Goal: Transaction & Acquisition: Download file/media

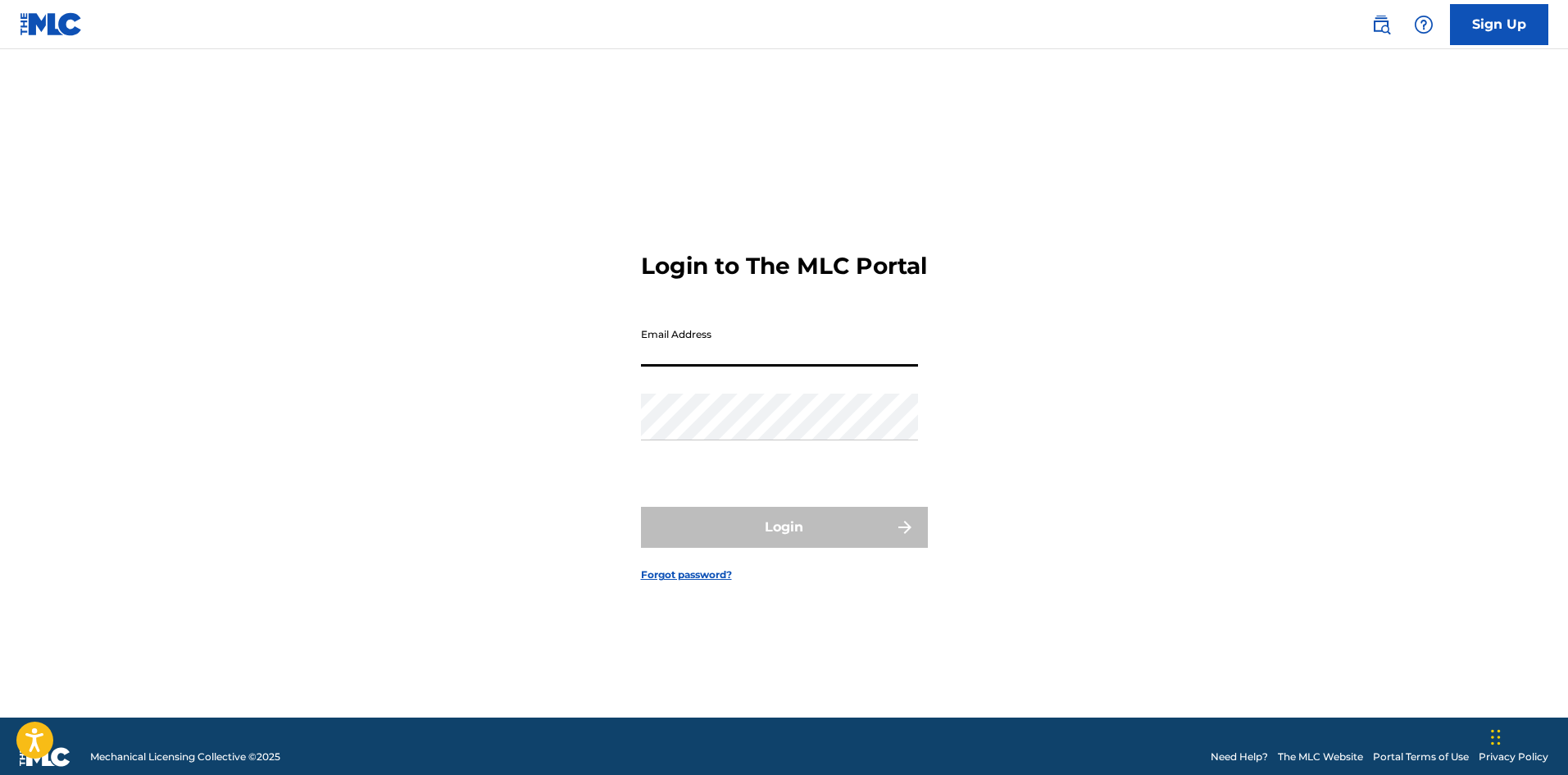
click at [771, 357] on input "Email Address" at bounding box center [779, 343] width 277 height 47
type input "[EMAIL_ADDRESS][DOMAIN_NAME]"
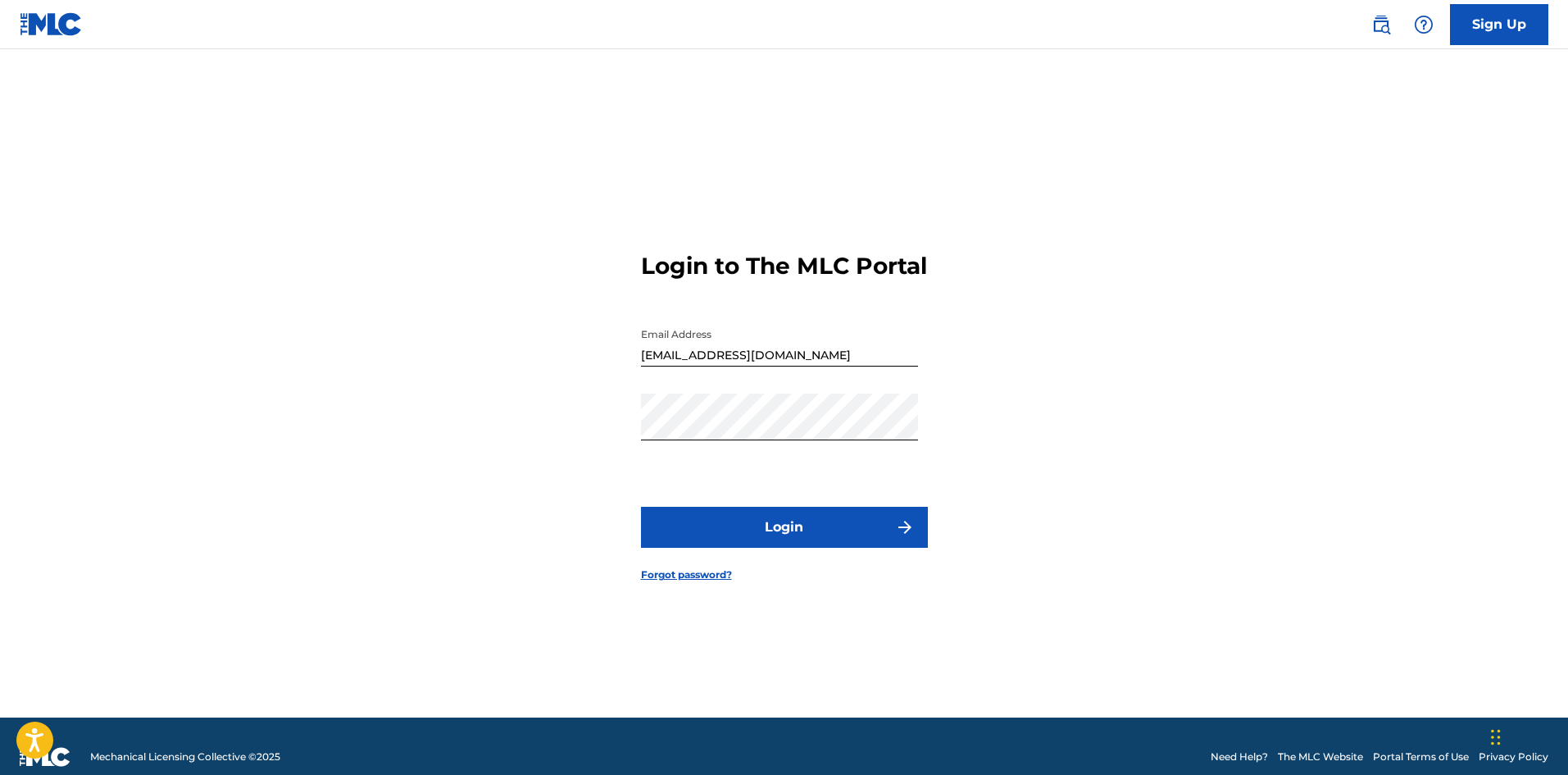
click at [808, 531] on button "Login" at bounding box center [784, 526] width 287 height 41
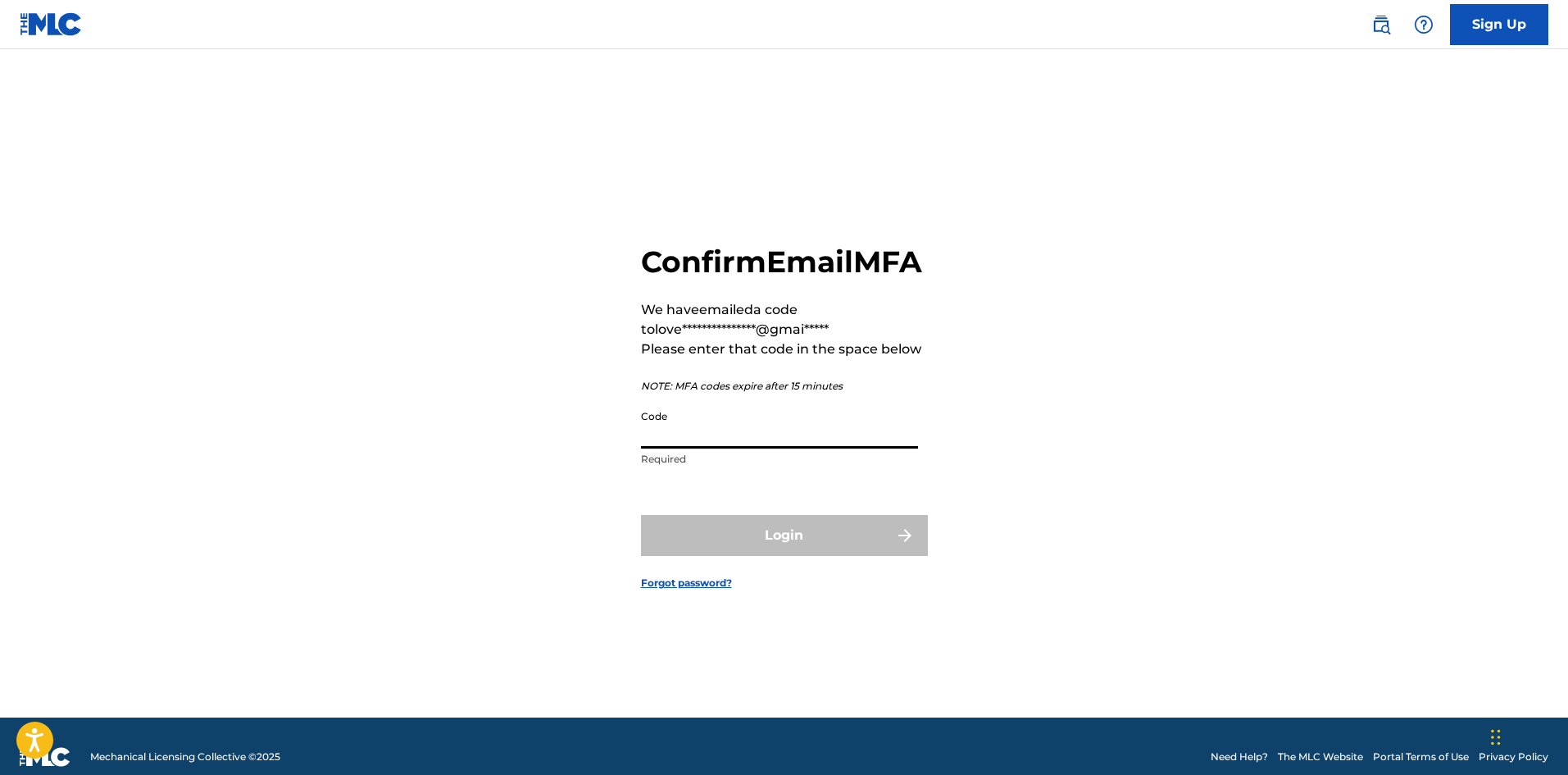
click at [821, 449] on input "Code" at bounding box center [779, 425] width 277 height 47
type input "786071"
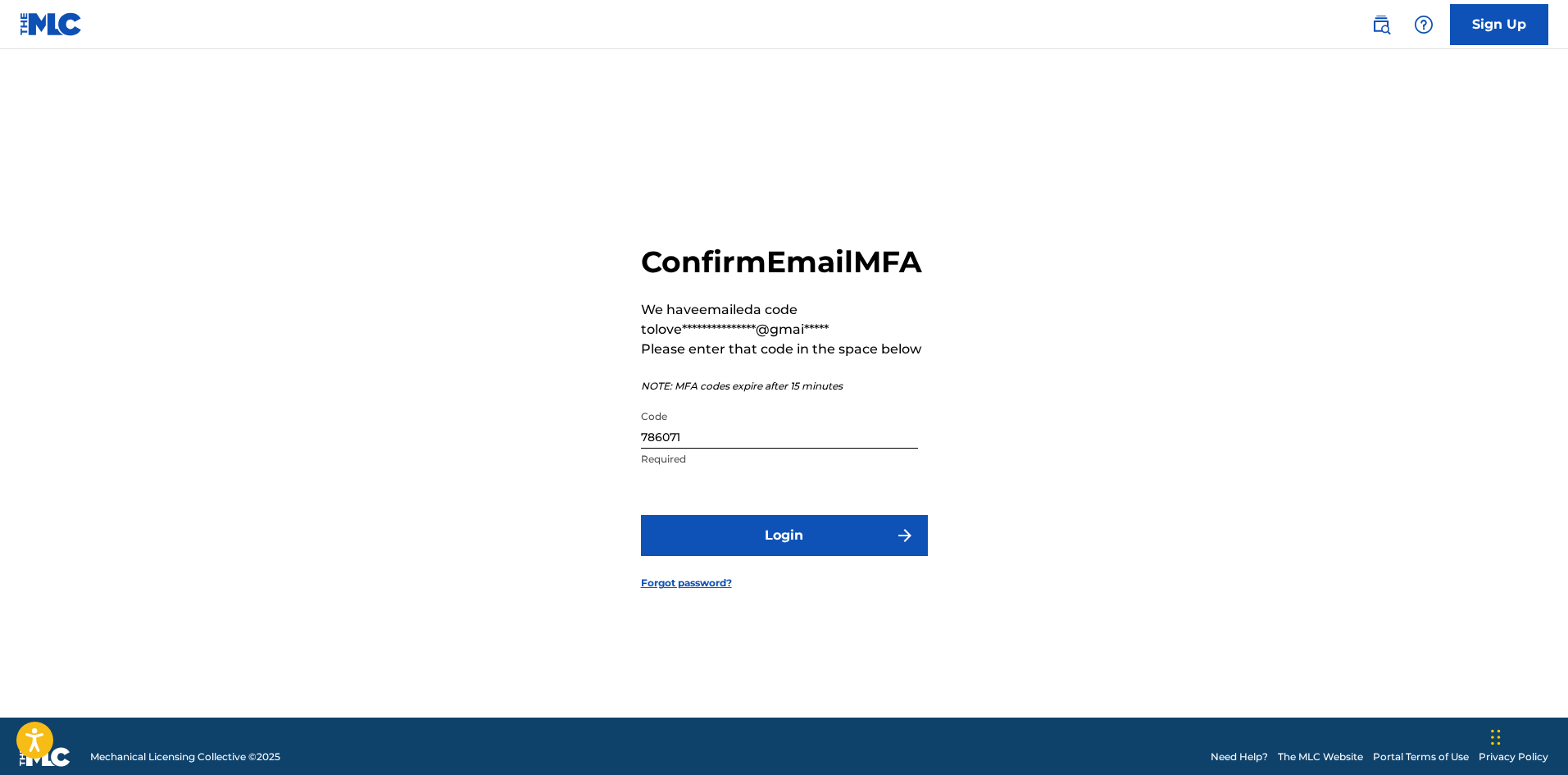
click at [809, 556] on button "Login" at bounding box center [784, 535] width 287 height 41
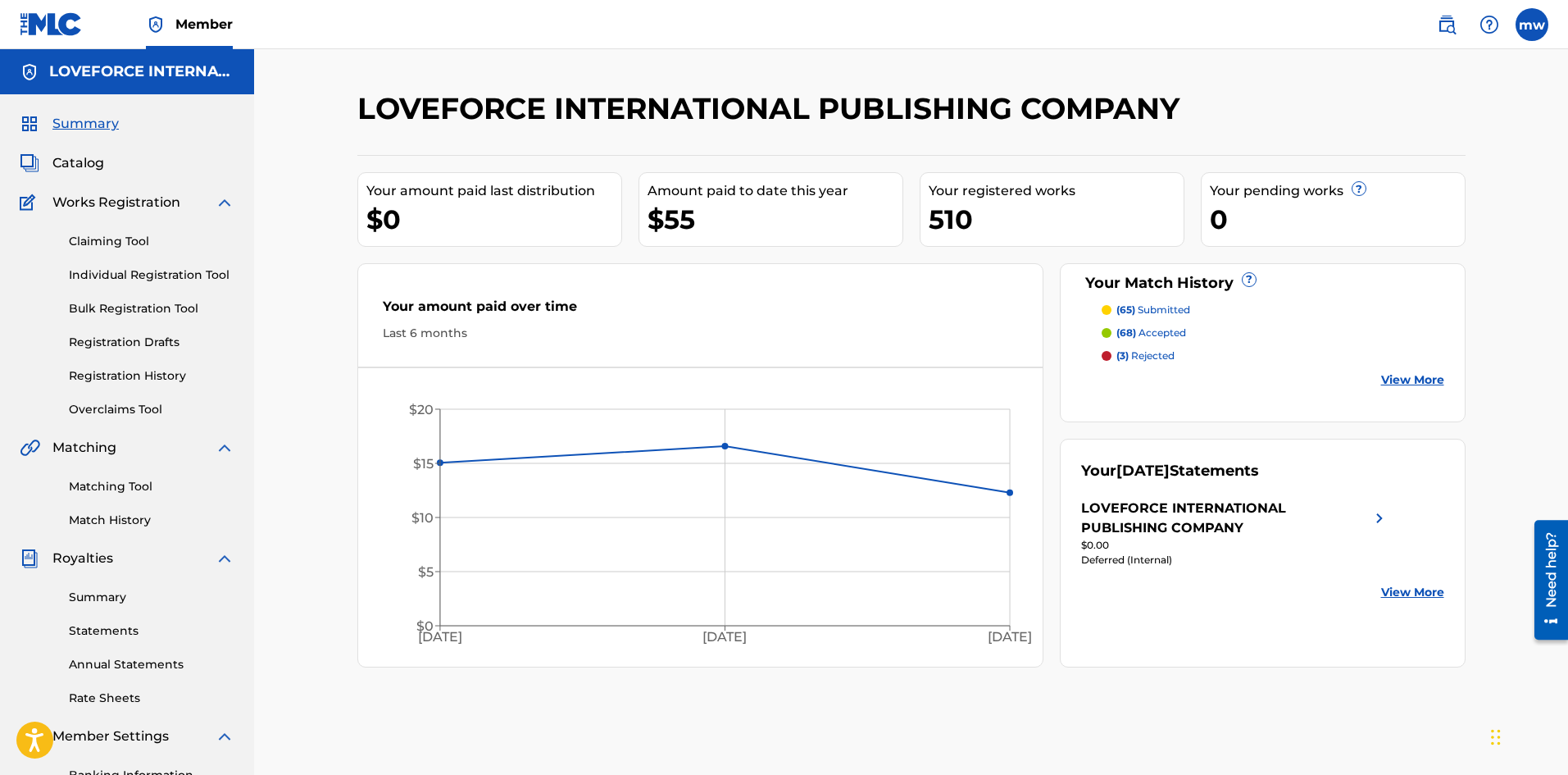
drag, startPoint x: 1373, startPoint y: 515, endPoint x: 1402, endPoint y: 530, distance: 32.6
click at [1373, 515] on img at bounding box center [1380, 517] width 20 height 39
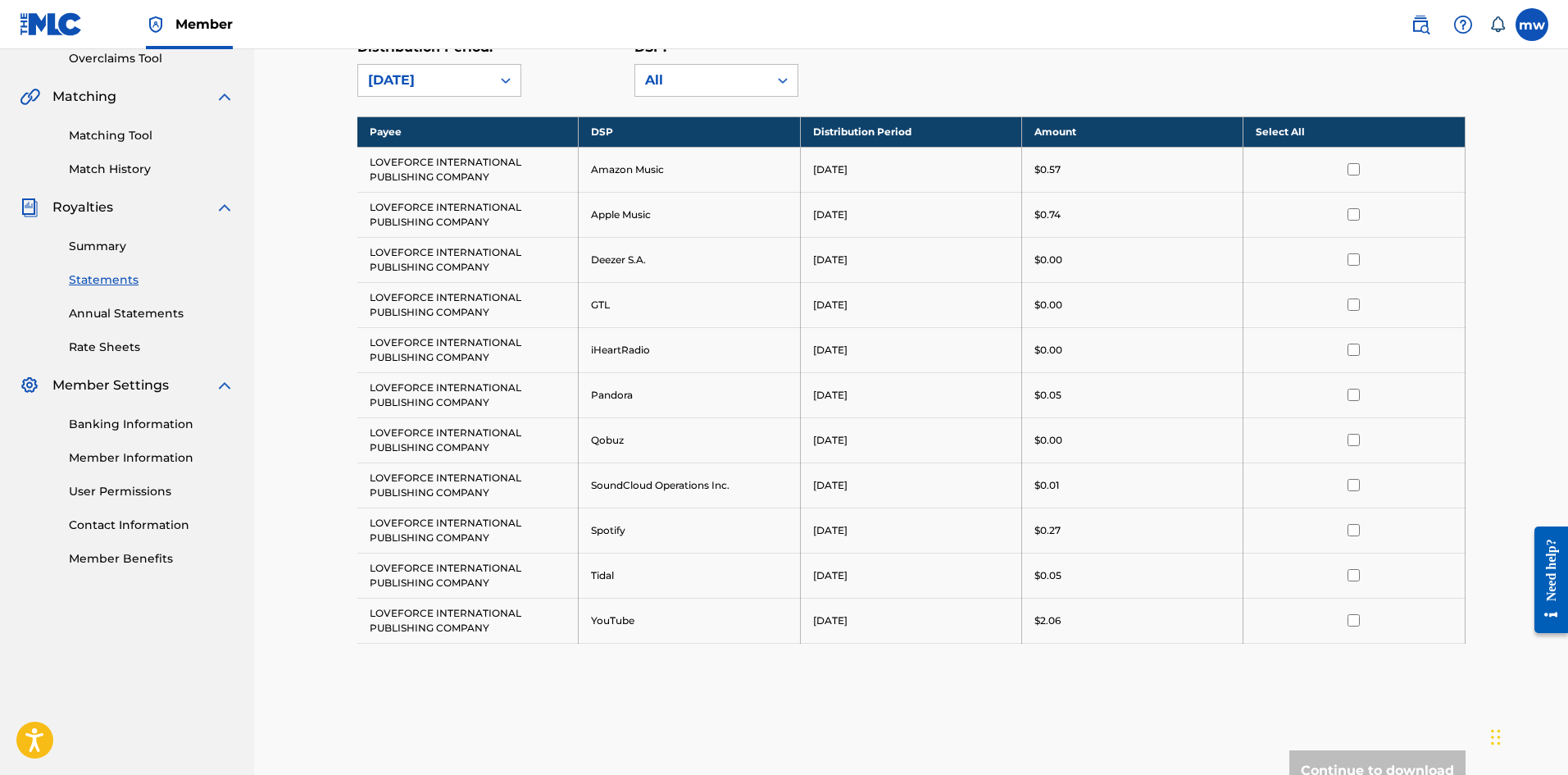
scroll to position [325, 0]
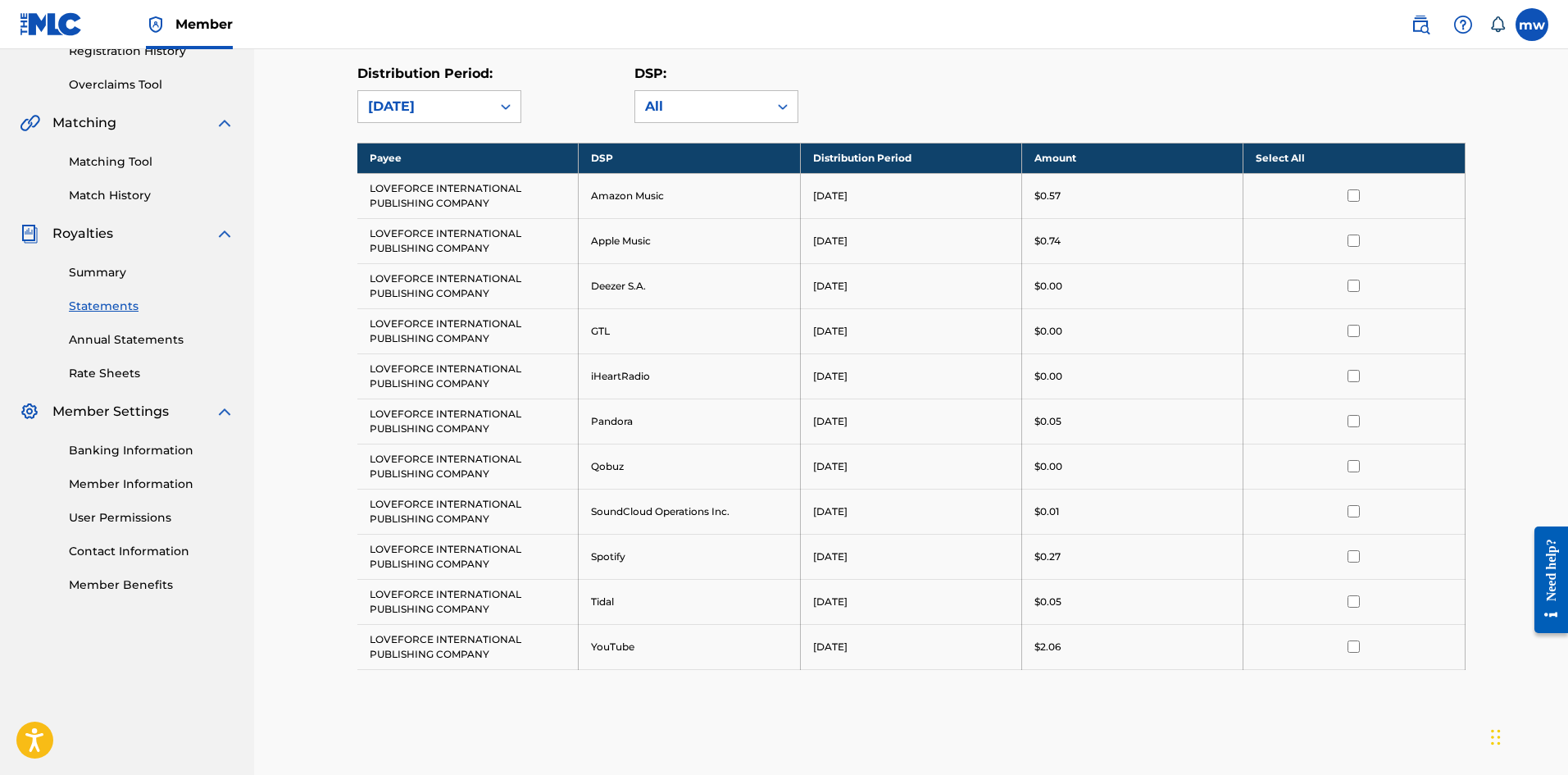
click at [1349, 190] on input "checkbox" at bounding box center [1354, 195] width 13 height 13
click at [1353, 242] on input "checkbox" at bounding box center [1354, 240] width 13 height 13
click at [1351, 420] on input "checkbox" at bounding box center [1354, 420] width 13 height 13
click at [1354, 507] on input "checkbox" at bounding box center [1354, 511] width 13 height 13
click at [1353, 553] on input "checkbox" at bounding box center [1354, 556] width 13 height 13
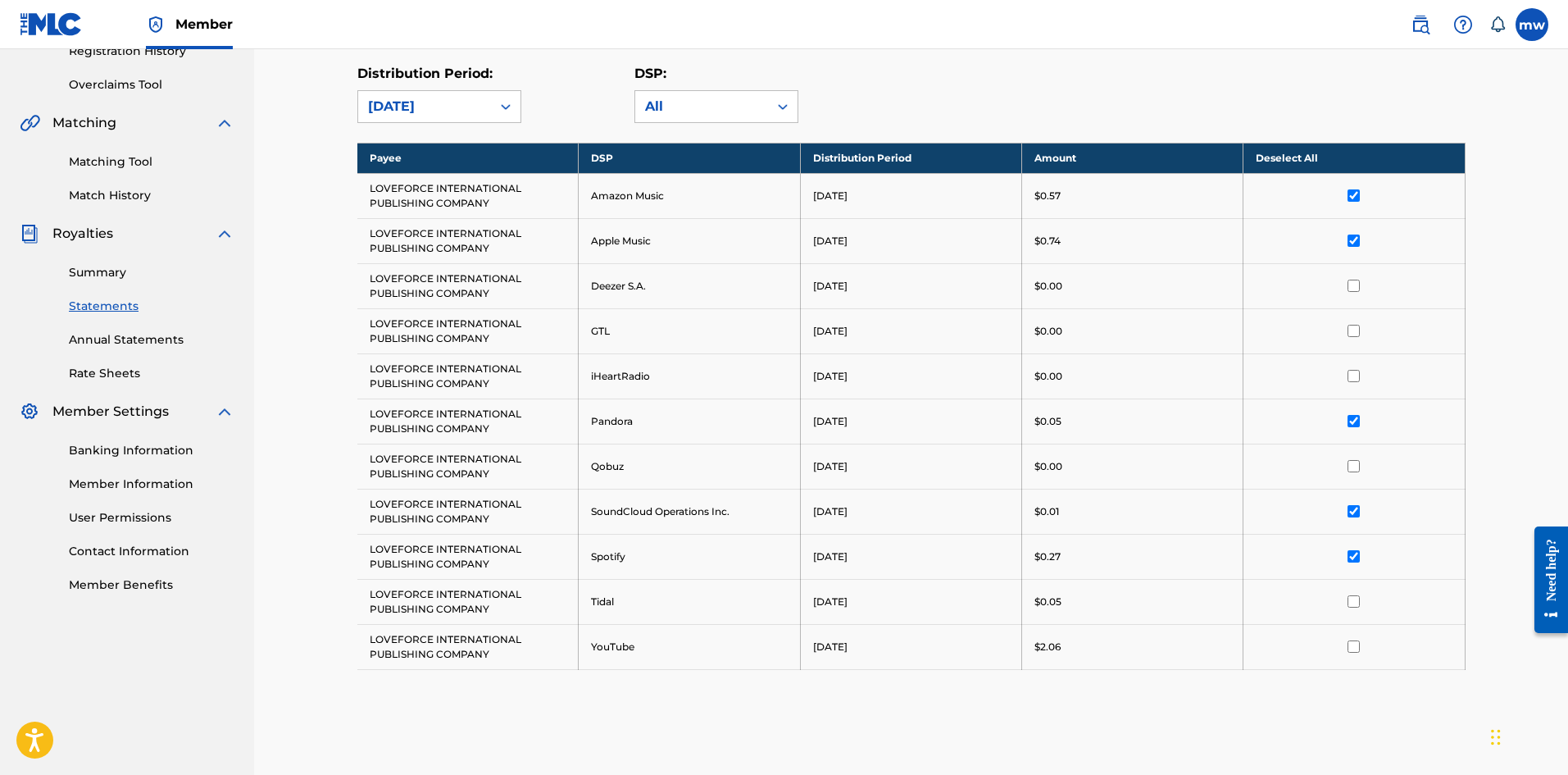
click at [1349, 598] on input "checkbox" at bounding box center [1354, 601] width 13 height 13
click at [1352, 649] on input "checkbox" at bounding box center [1354, 647] width 13 height 13
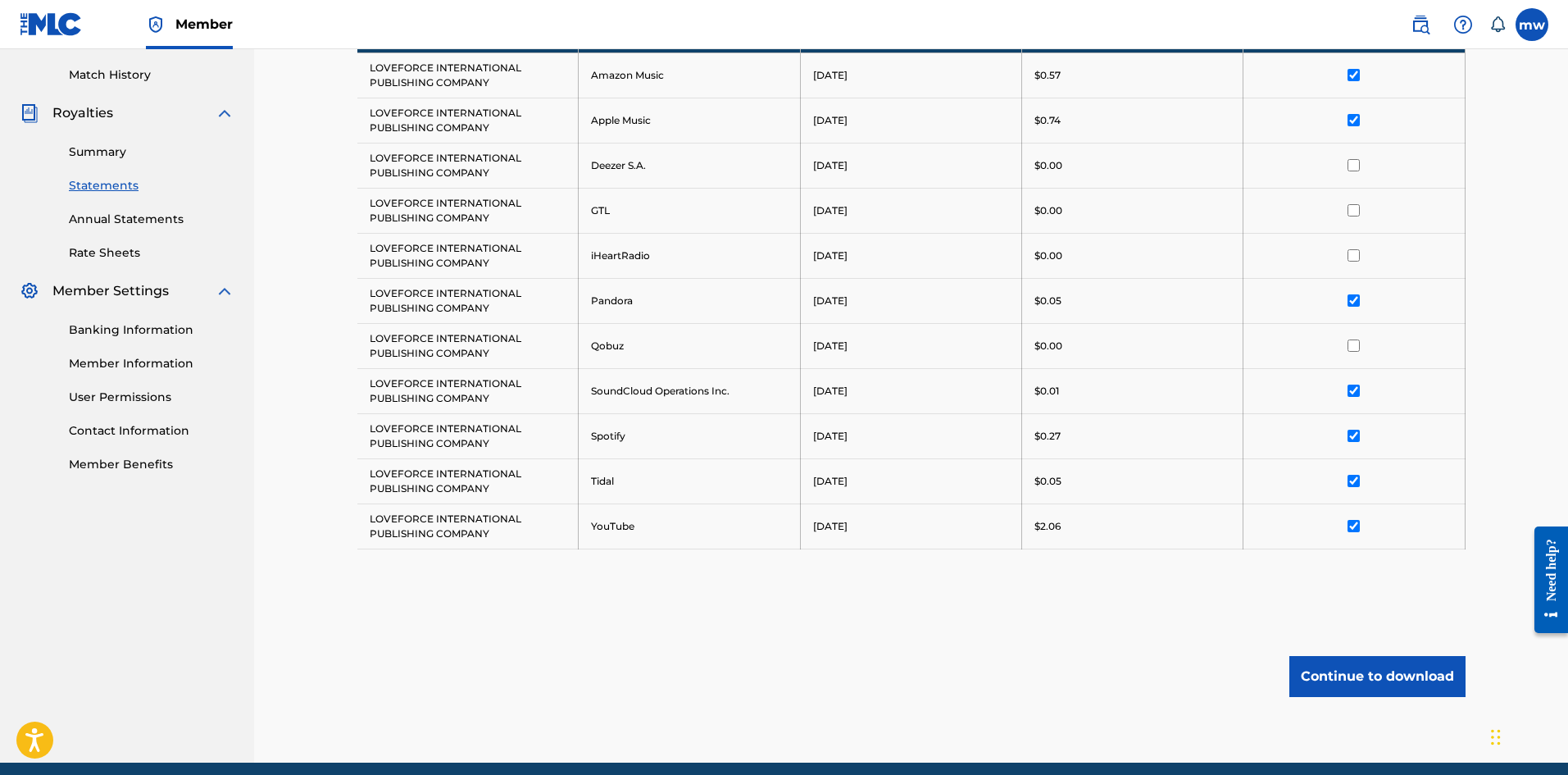
scroll to position [511, 0]
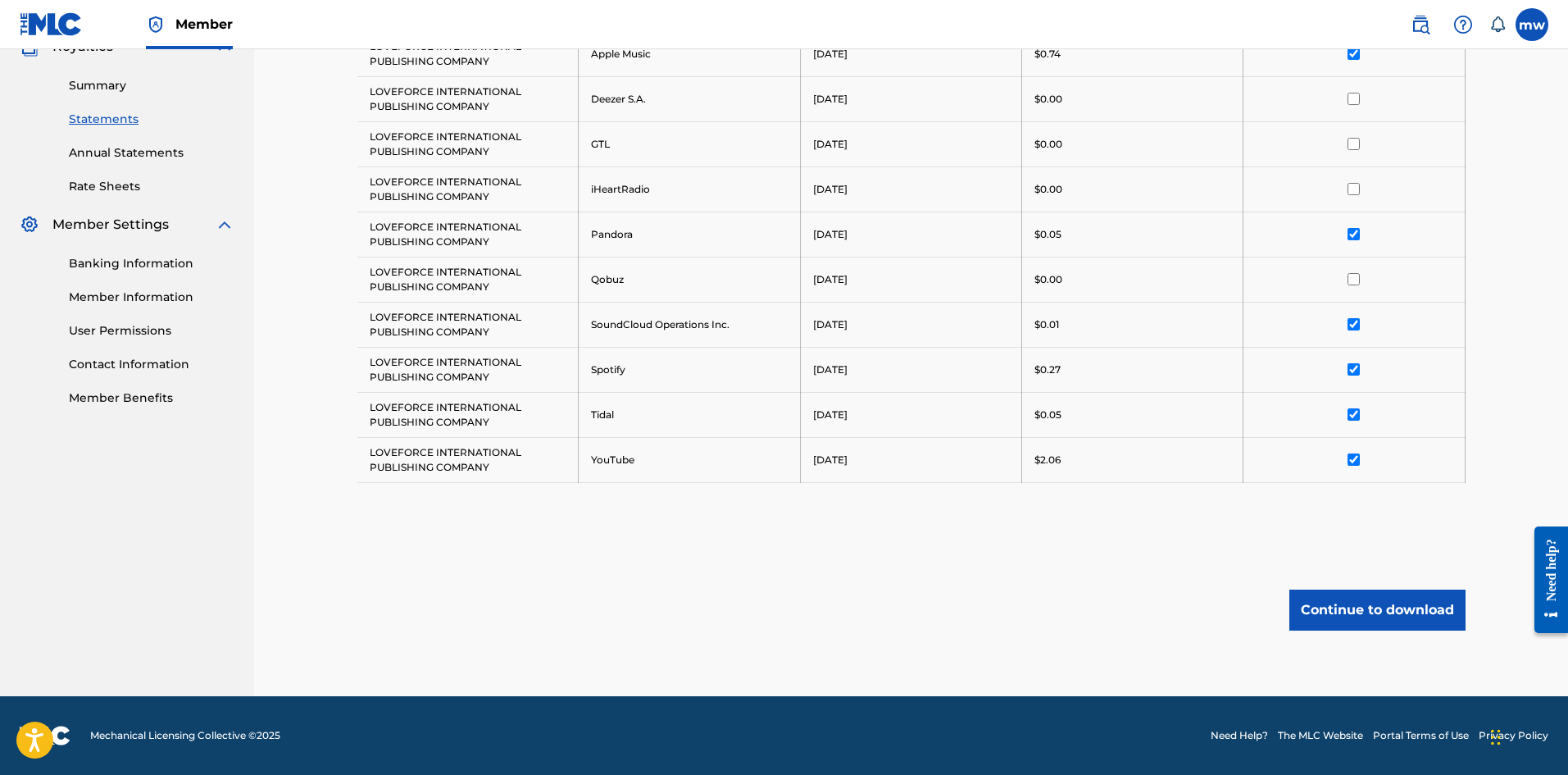
drag, startPoint x: 1573, startPoint y: 375, endPoint x: 18, endPoint y: 27, distance: 1593.5
click at [1372, 594] on button "Continue to download" at bounding box center [1377, 610] width 176 height 41
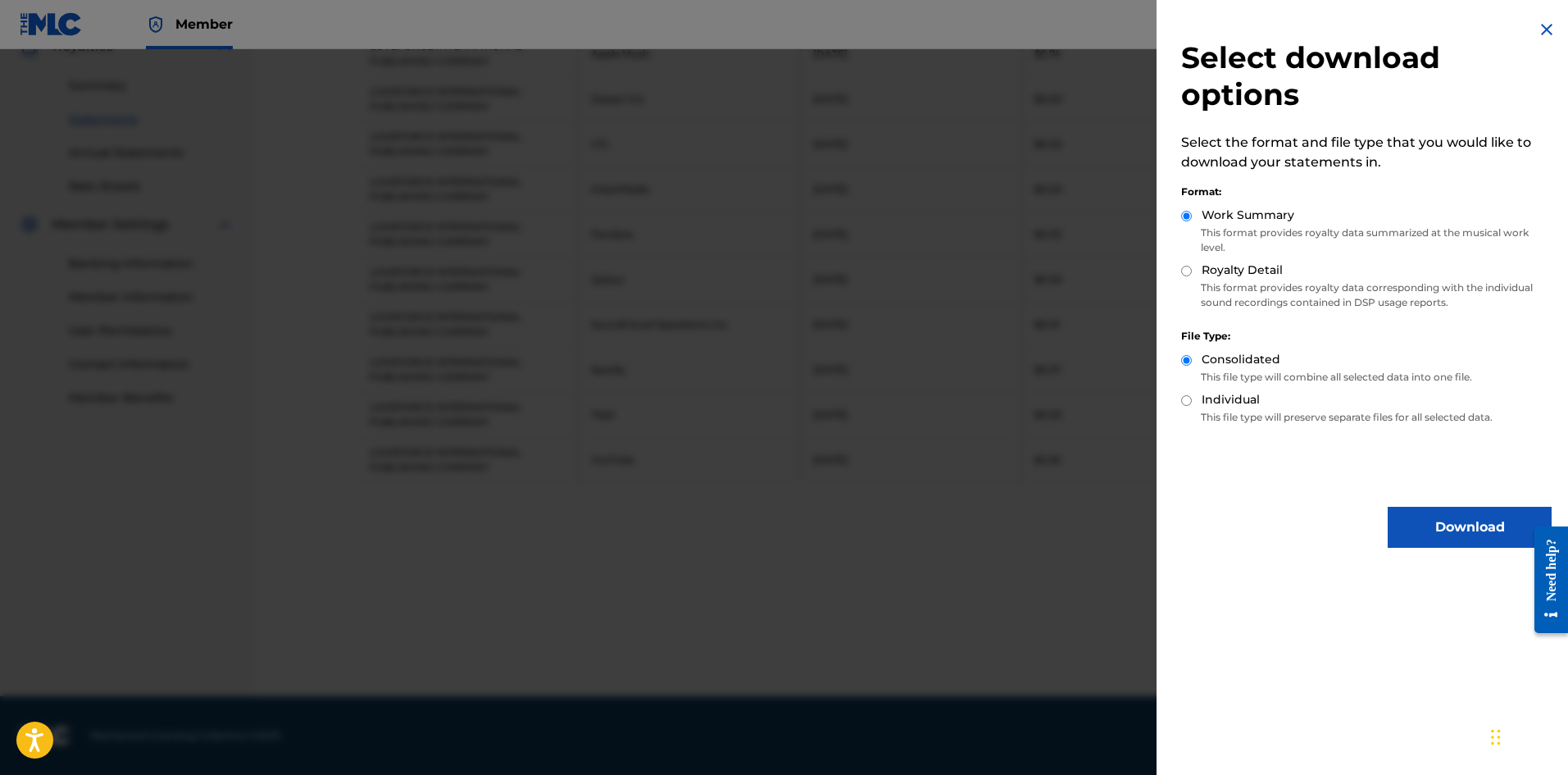
click at [1182, 400] on input "Individual" at bounding box center [1186, 400] width 11 height 11
radio input "true"
click at [1185, 268] on input "Royalty Detail" at bounding box center [1186, 270] width 11 height 11
radio input "true"
click at [1444, 521] on button "Download" at bounding box center [1470, 526] width 164 height 41
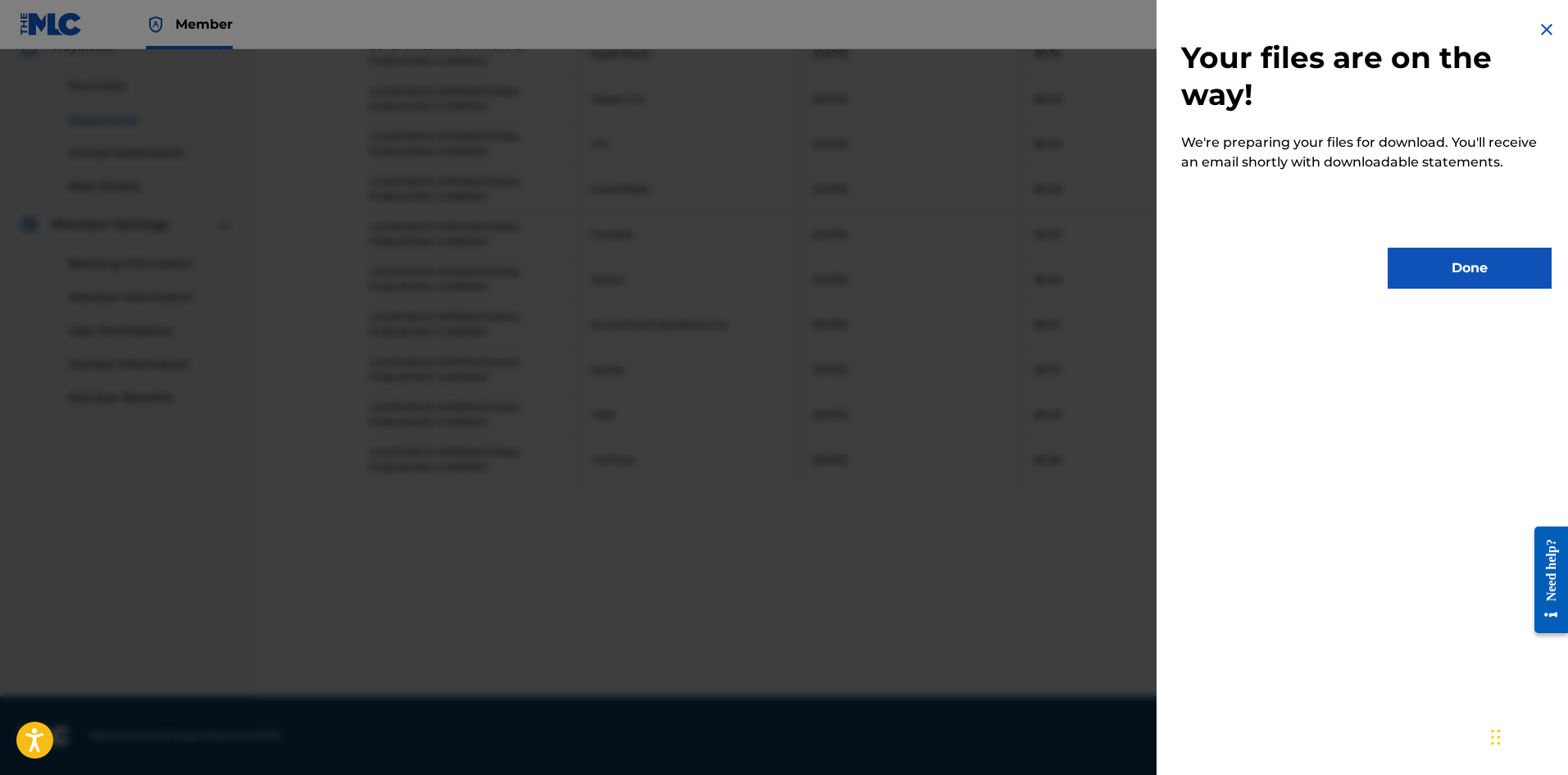
click at [1462, 269] on button "Done" at bounding box center [1470, 268] width 164 height 41
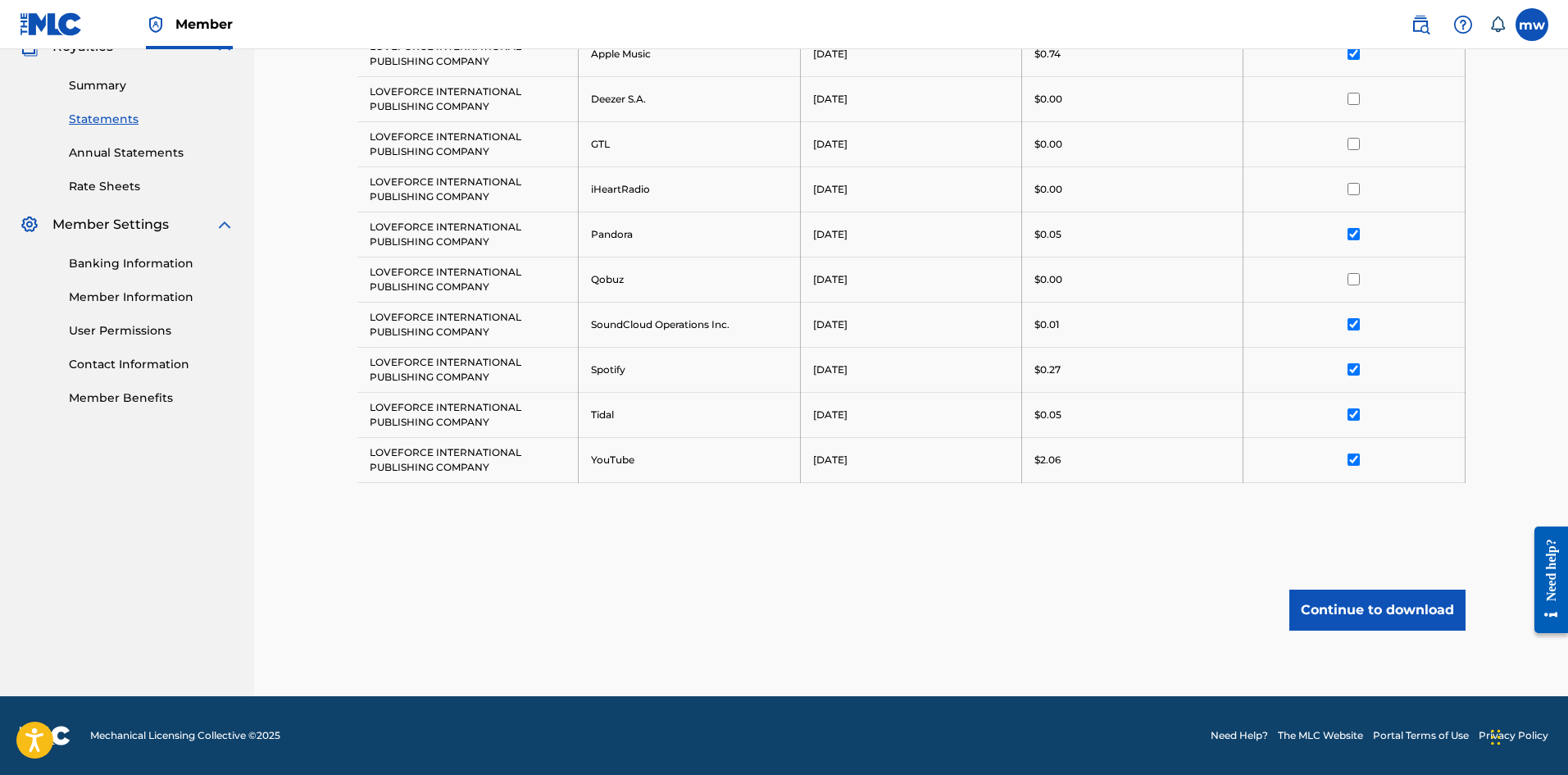
click at [1528, 30] on label at bounding box center [1531, 24] width 33 height 33
click at [1532, 24] on input "mw mark wilkins loveforcepublishing@gmail.com Notification Preferences Profile …" at bounding box center [1532, 24] width 0 height 0
click at [1383, 225] on p "Log out" at bounding box center [1373, 232] width 38 height 15
click at [1532, 24] on input "mw mark wilkins loveforcepublishing@gmail.com Notification Preferences Profile …" at bounding box center [1532, 24] width 0 height 0
